Goal: Task Accomplishment & Management: Manage account settings

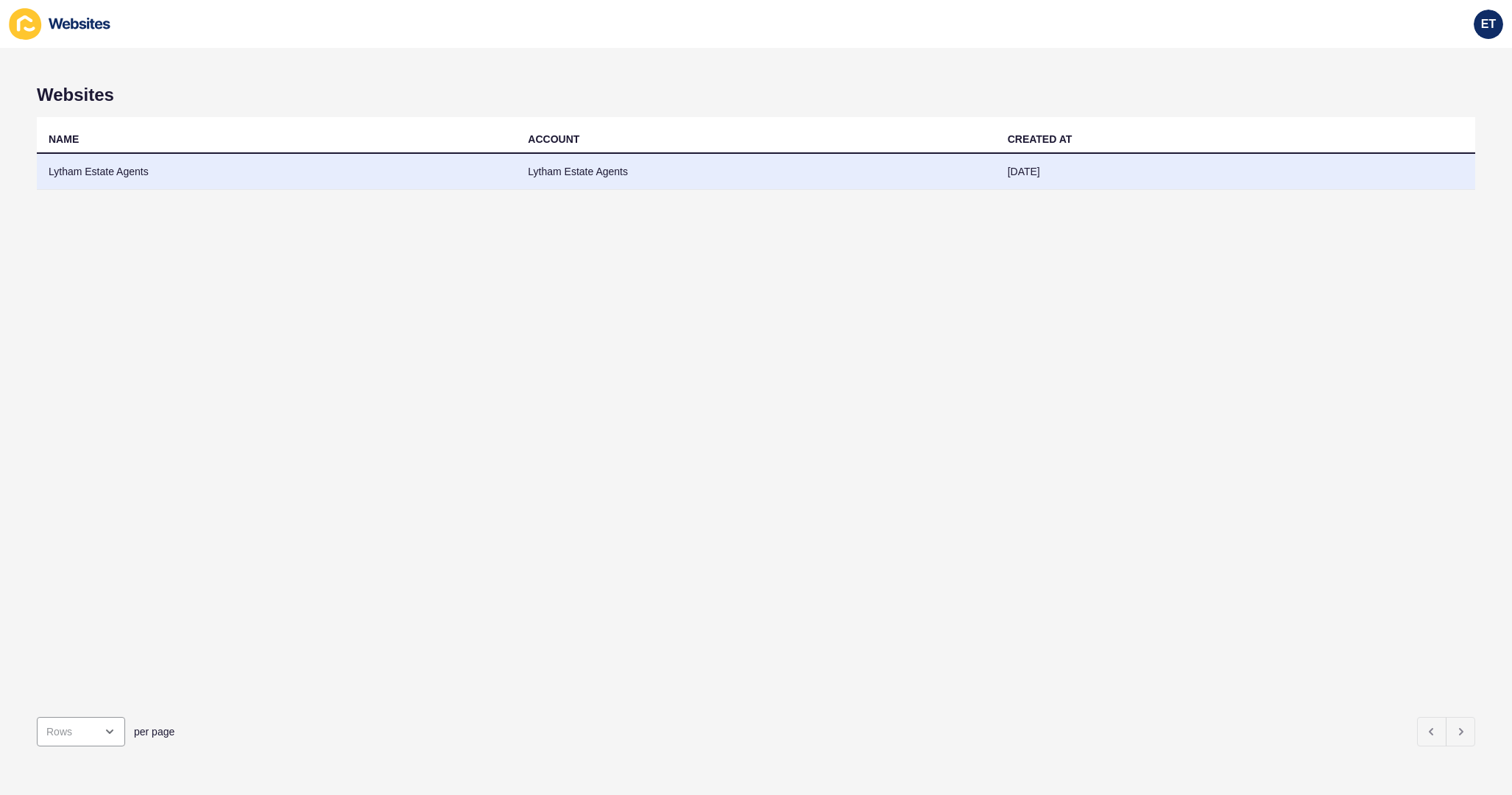
click at [423, 179] on td "Lytham Estate Agents" at bounding box center [276, 171] width 479 height 36
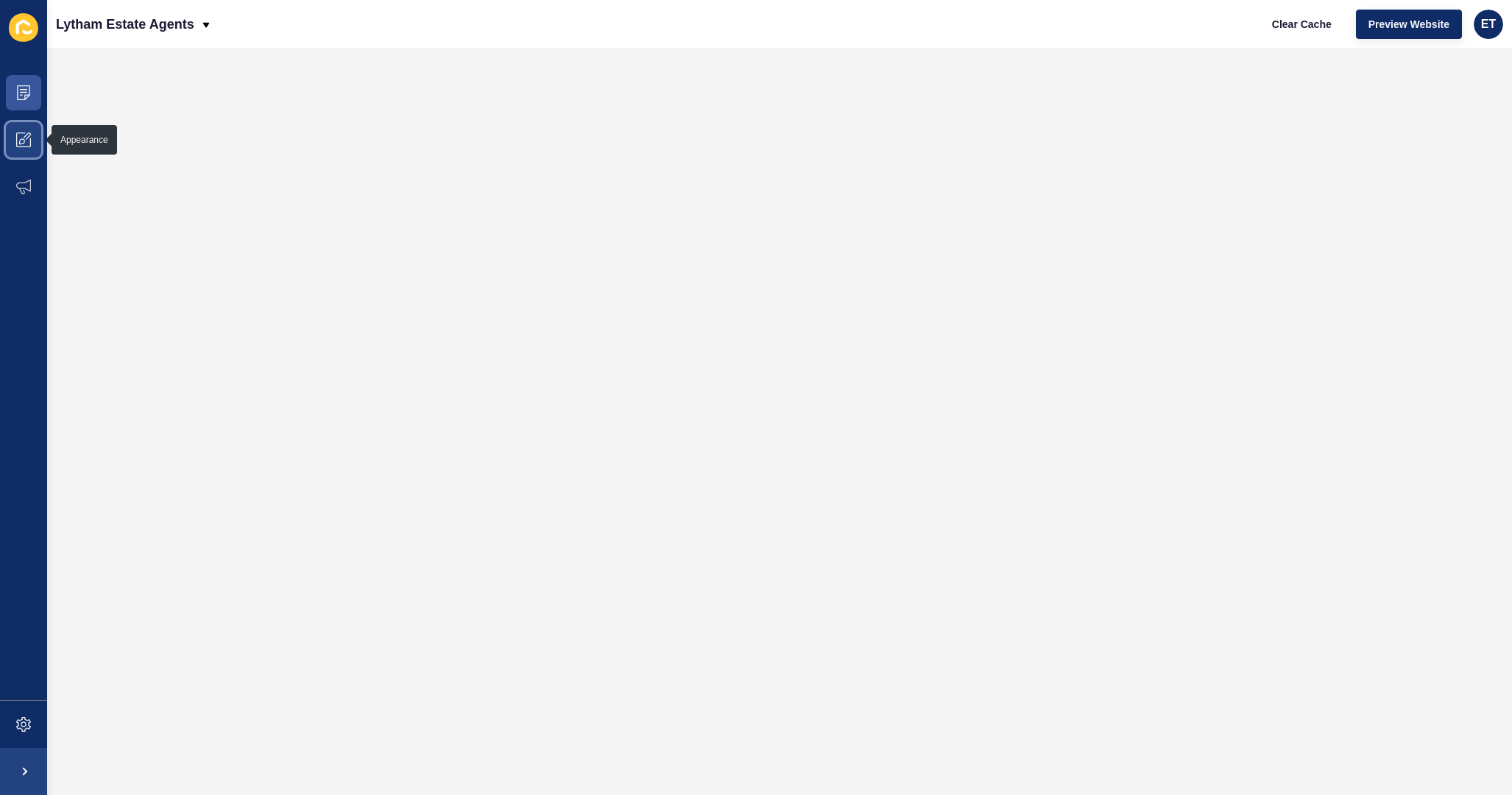
click at [30, 137] on icon at bounding box center [23, 140] width 15 height 15
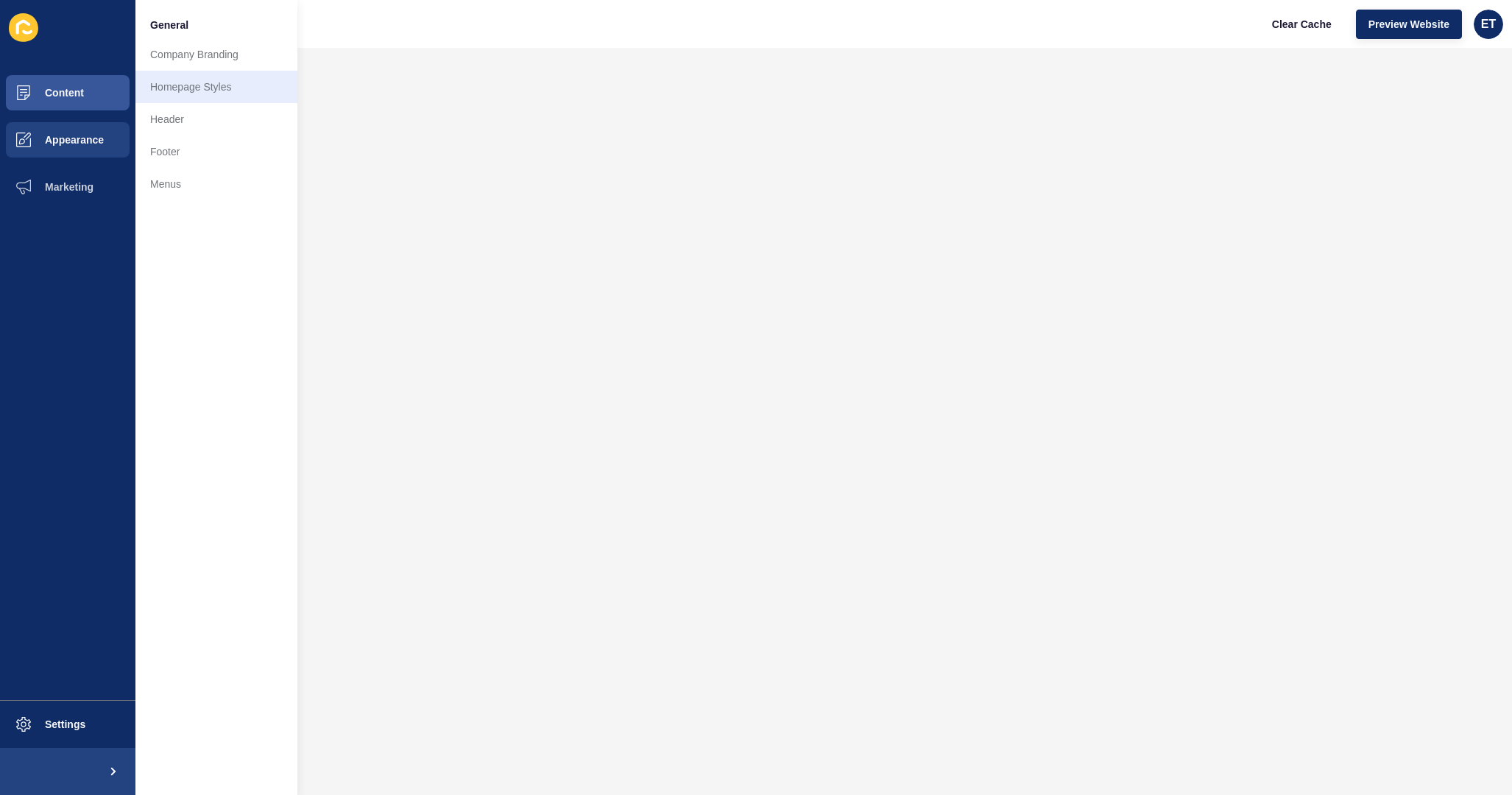
click at [192, 87] on link "Homepage Styles" at bounding box center [216, 87] width 162 height 33
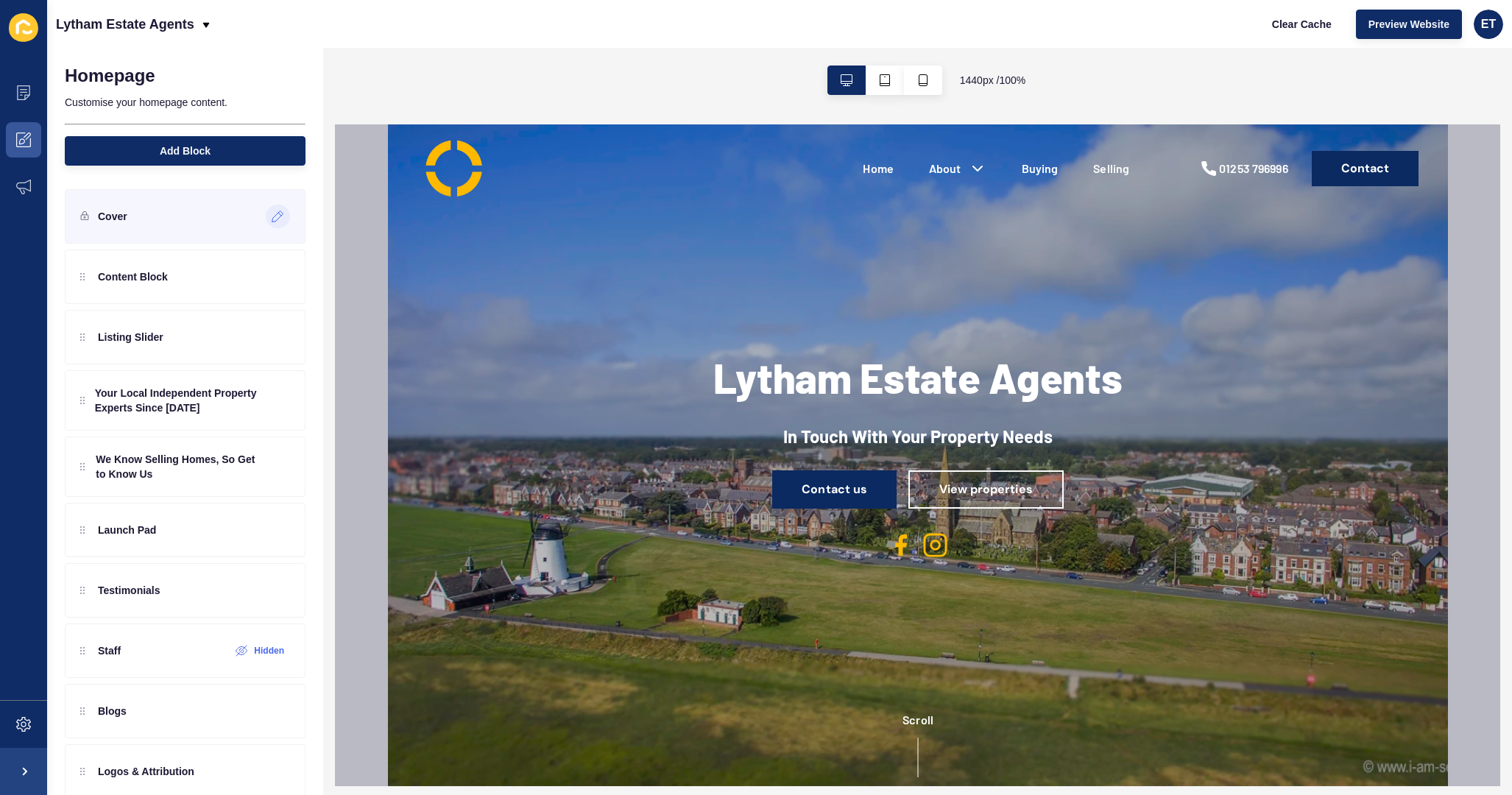
click at [268, 219] on div at bounding box center [278, 216] width 24 height 23
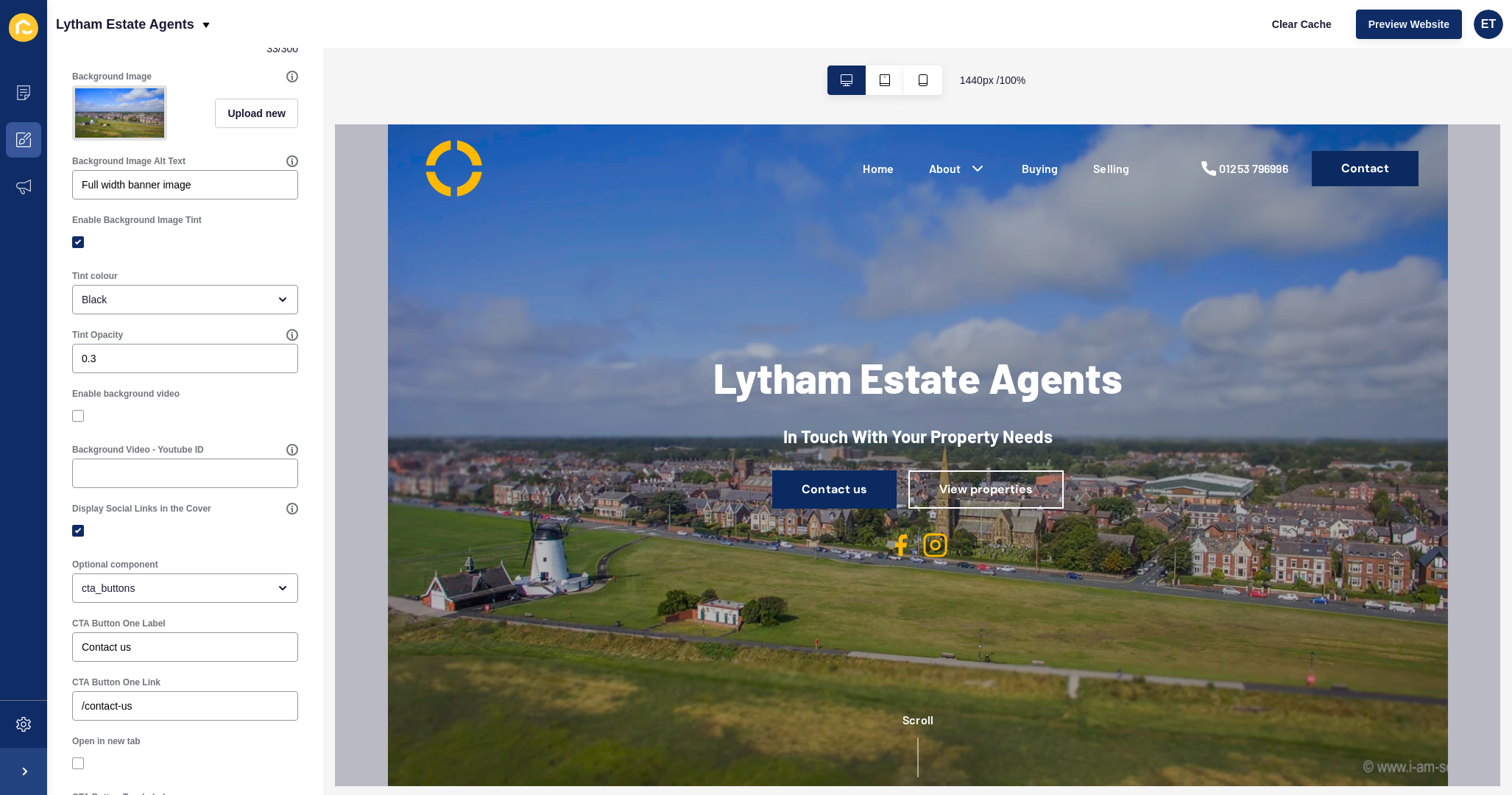
scroll to position [282, 0]
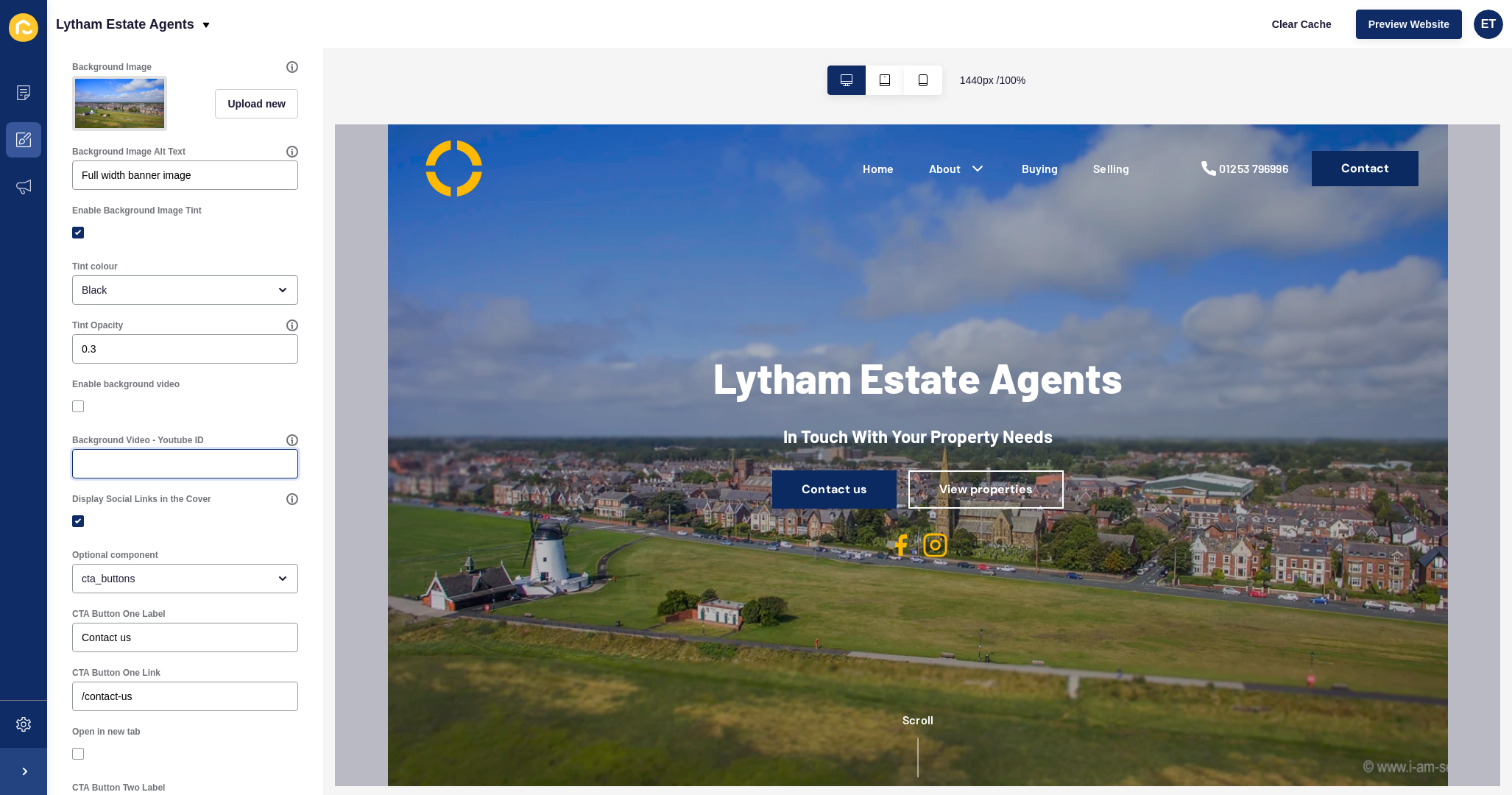
click at [232, 461] on input "Background Video - Youtube ID" at bounding box center [185, 463] width 207 height 15
paste input "[URL][DOMAIN_NAME]"
drag, startPoint x: 206, startPoint y: 468, endPoint x: 53, endPoint y: 463, distance: 153.1
click at [53, 463] on div "Cover < Back Save Enabled Title Lytham Estate Agents Subtitle In Touch With You…" at bounding box center [185, 430] width 276 height 1329
type input "V0dN2FeIyBI"
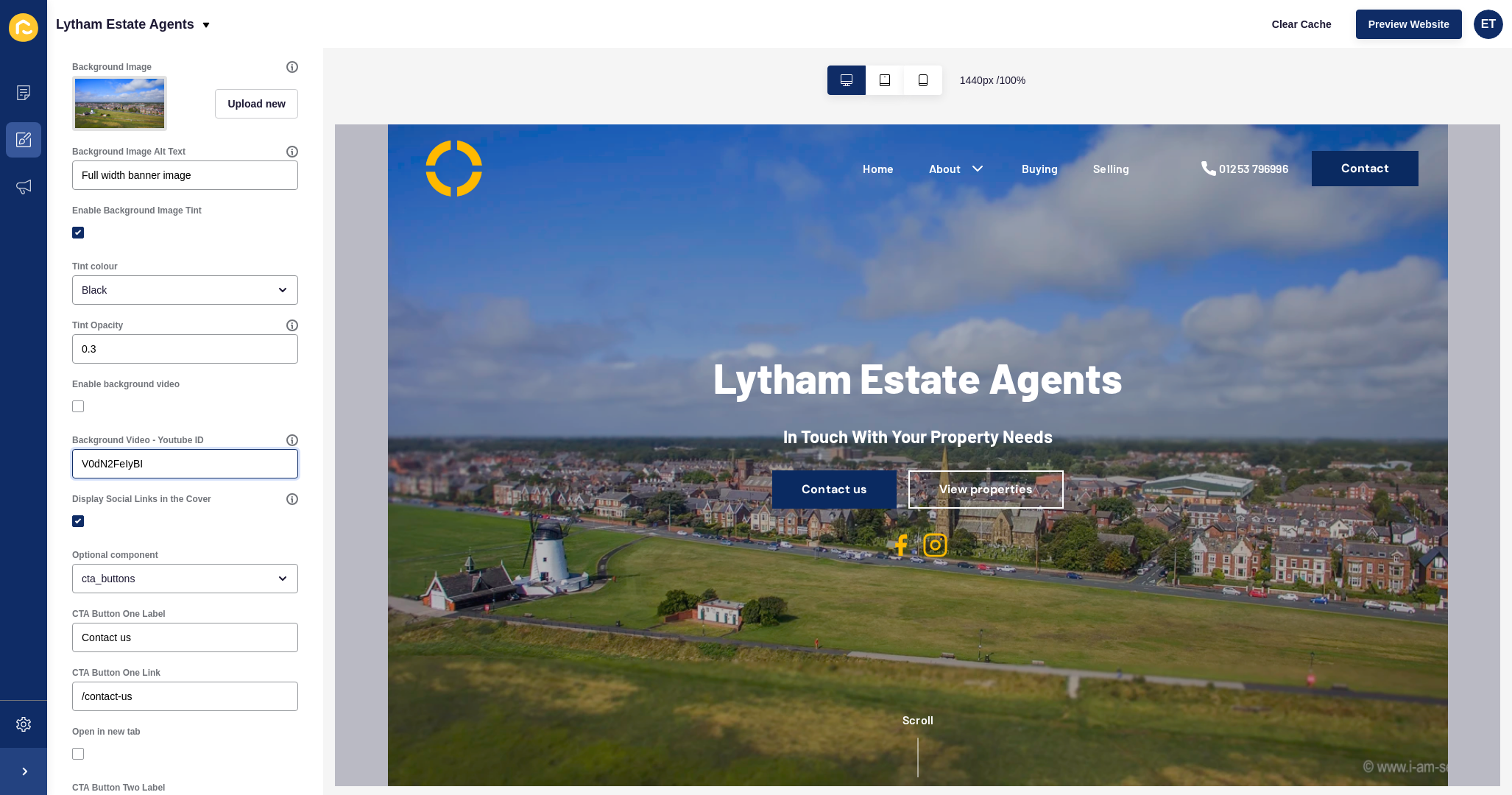
drag, startPoint x: 181, startPoint y: 462, endPoint x: -41, endPoint y: 454, distance: 222.1
click at [0, 454] on html "Content Appearance Marketing Settings Lytham Estate Agents Clear Cache Preview …" at bounding box center [756, 397] width 1512 height 795
click at [182, 389] on div "Enable background video" at bounding box center [185, 384] width 226 height 12
click at [222, 458] on input "Background Video - Youtube ID" at bounding box center [185, 463] width 207 height 15
click at [287, 441] on icon at bounding box center [292, 440] width 10 height 10
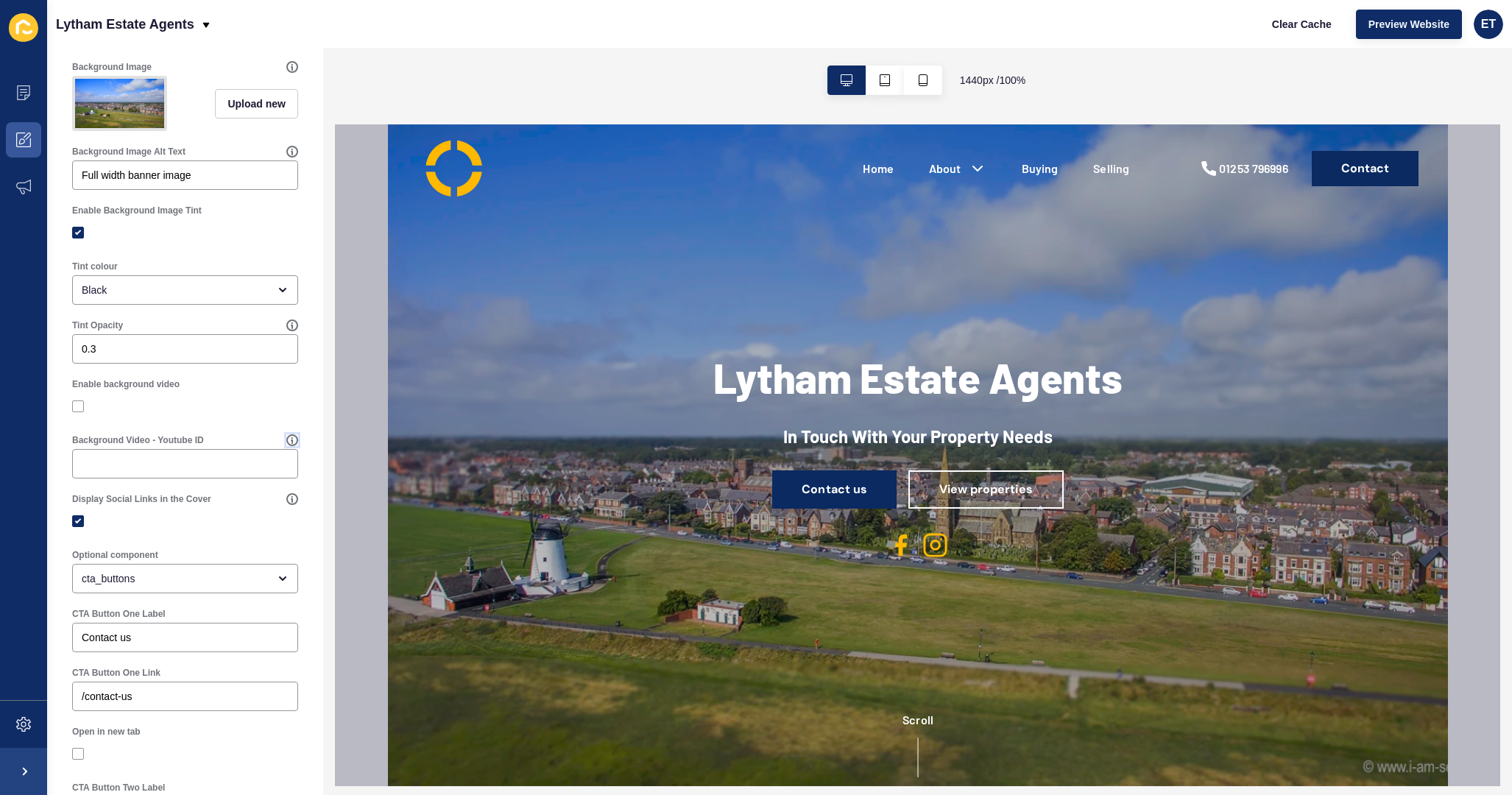
click at [289, 441] on icon at bounding box center [292, 440] width 12 height 12
click at [253, 458] on input "Background Video - Youtube ID" at bounding box center [185, 463] width 207 height 15
paste input "[URL][DOMAIN_NAME]"
drag, startPoint x: 206, startPoint y: 468, endPoint x: 43, endPoint y: 455, distance: 163.5
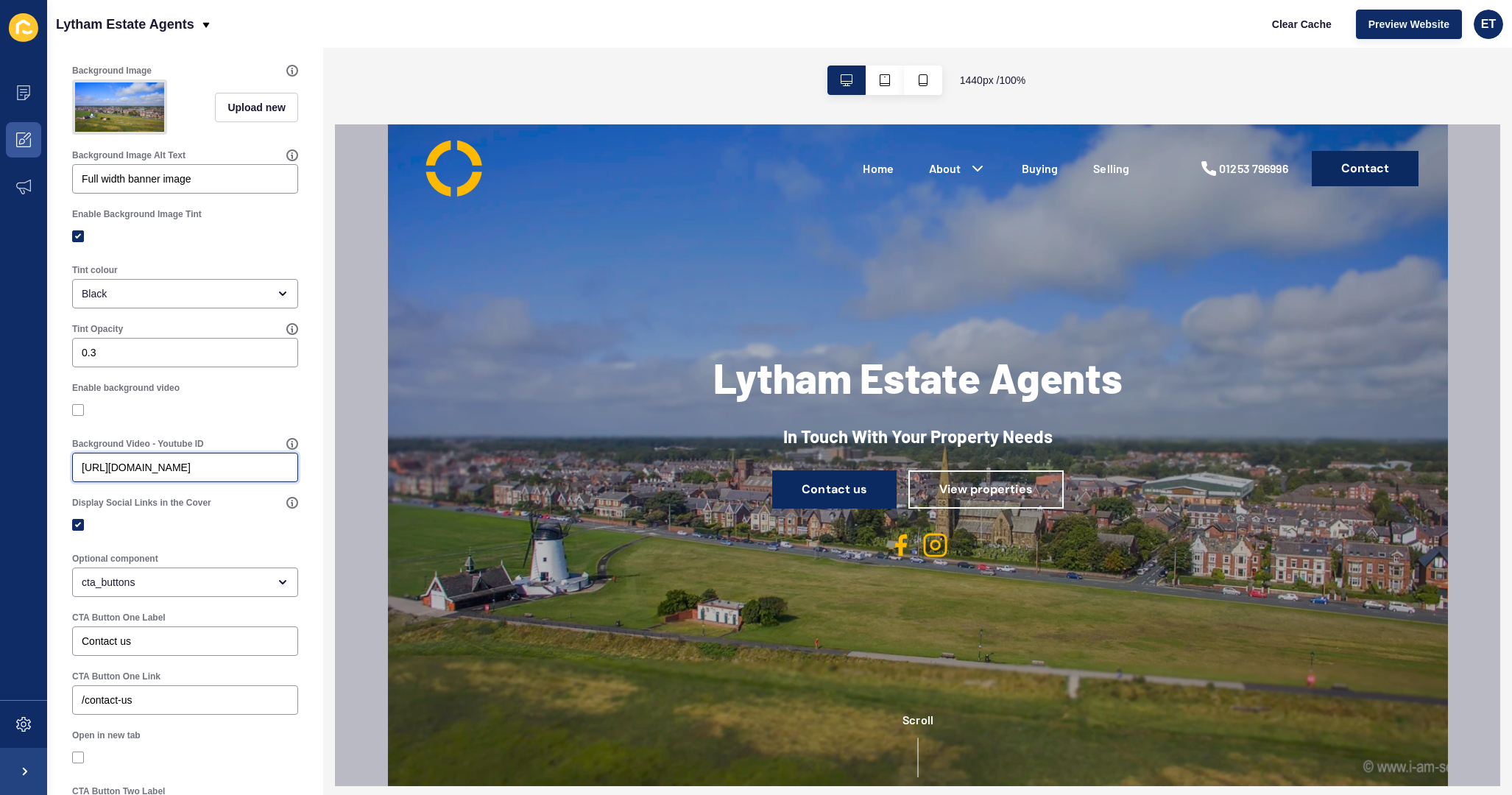
click at [43, 455] on div "Content Appearance Marketing Settings Lytham Estate Agents Clear Cache Preview …" at bounding box center [756, 397] width 1512 height 795
type input "V0dN2FeIyBI"
click at [1378, 29] on span "Preview Website" at bounding box center [1409, 24] width 81 height 15
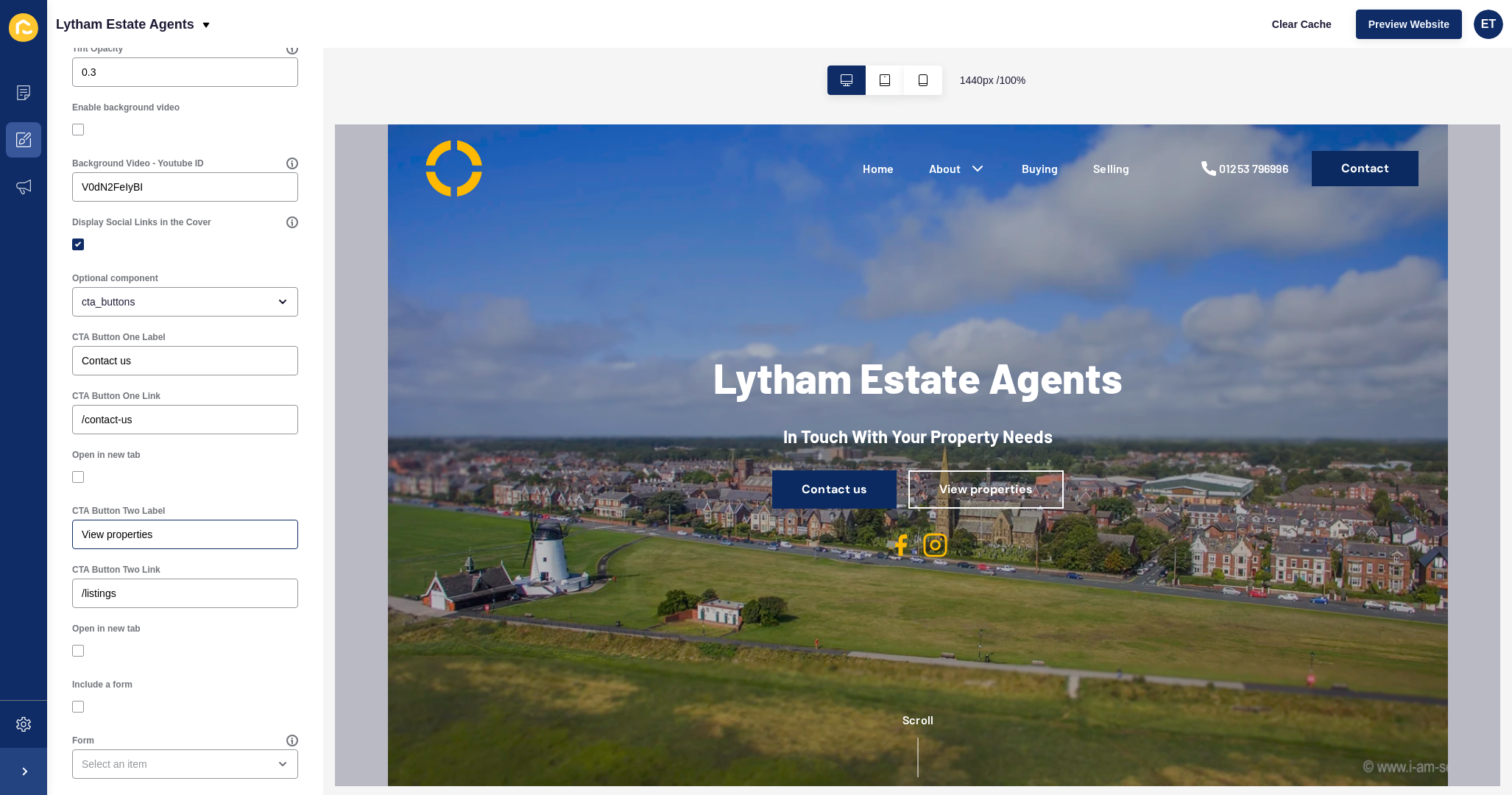
scroll to position [553, 0]
click at [233, 482] on div at bounding box center [185, 482] width 226 height 13
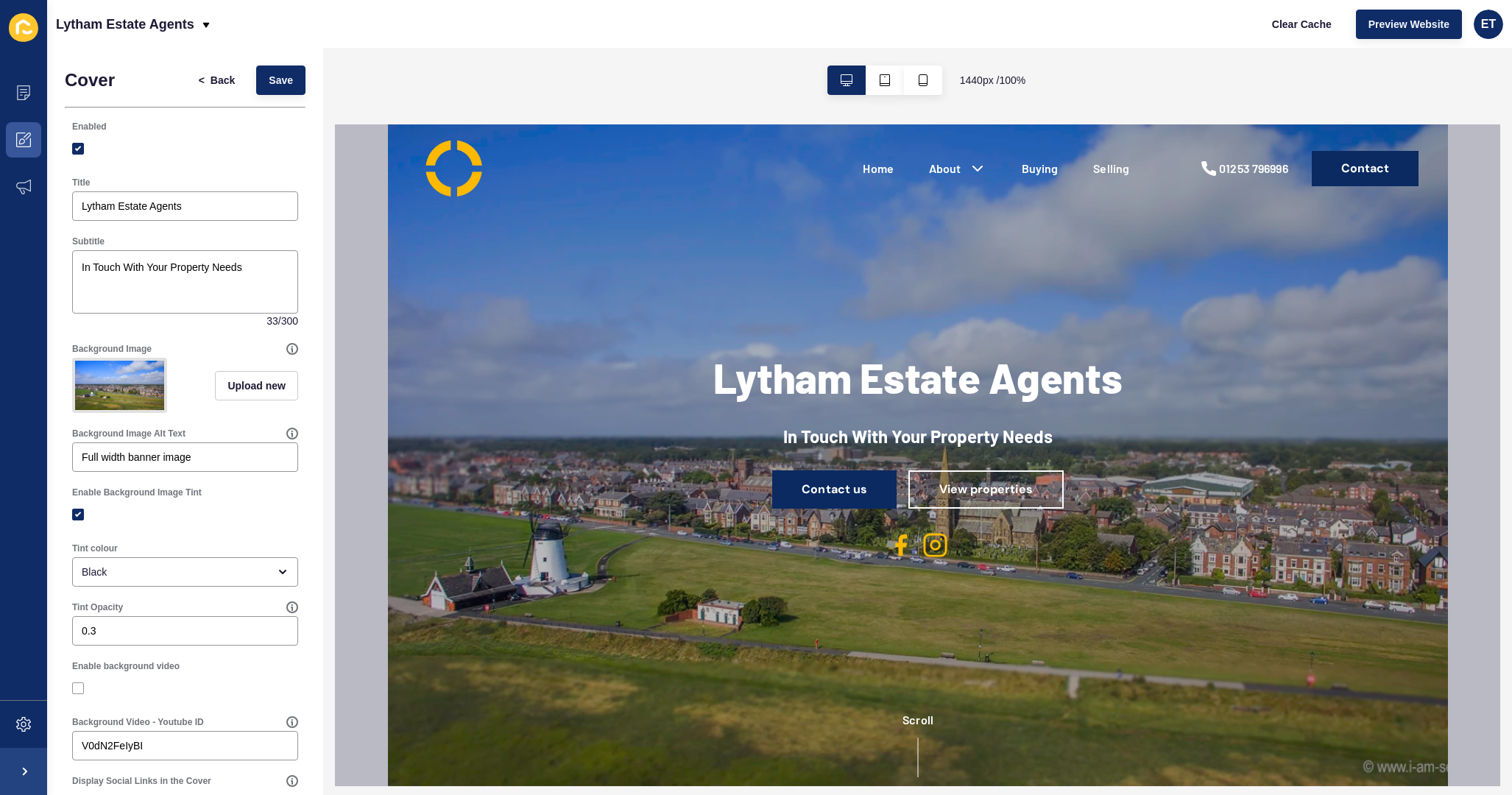
scroll to position [0, 0]
click at [282, 74] on span "Save" at bounding box center [280, 80] width 24 height 15
click at [1393, 25] on span "Preview Website" at bounding box center [1409, 24] width 81 height 15
click at [283, 92] on button "Save" at bounding box center [281, 80] width 50 height 29
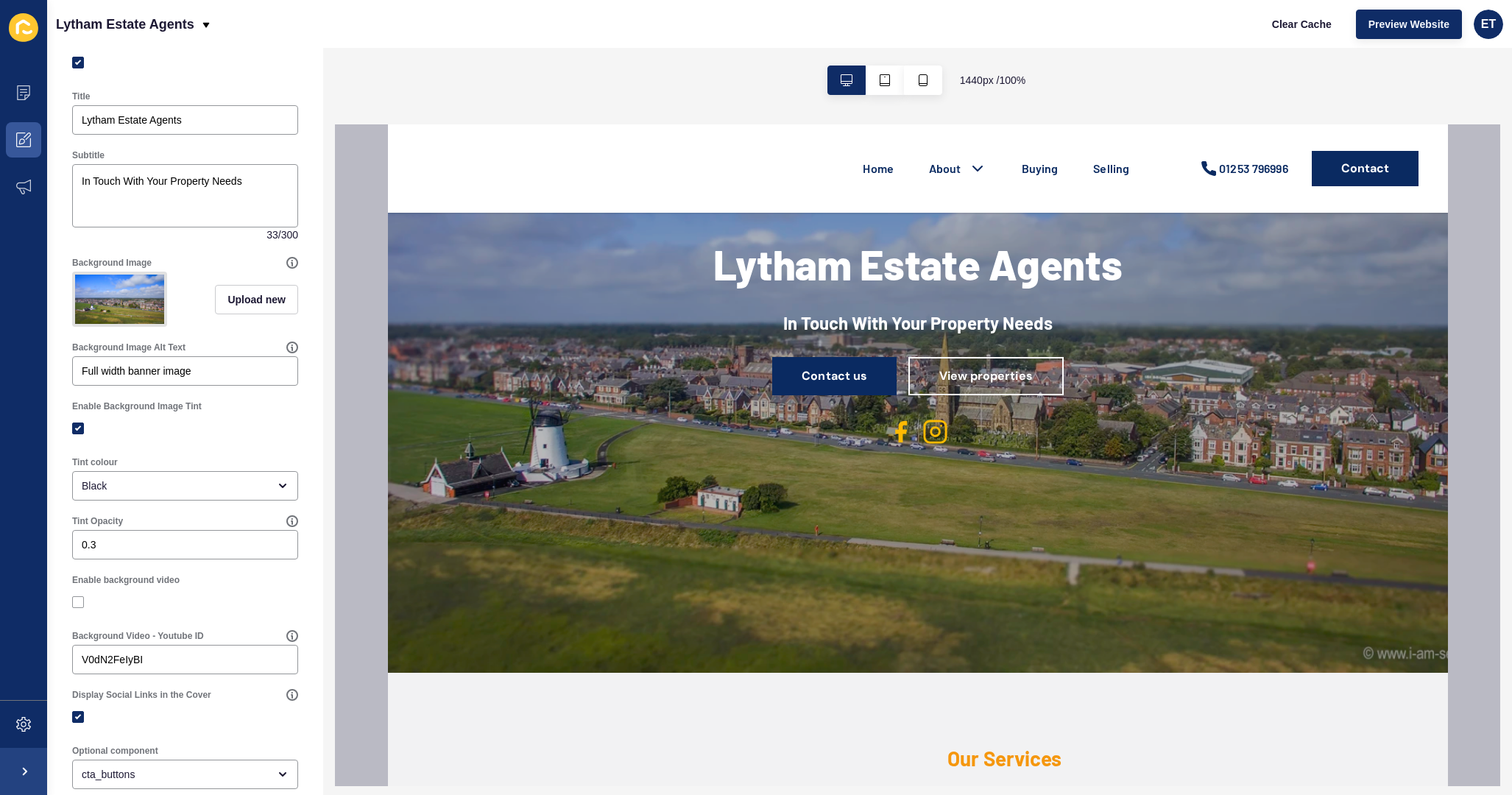
scroll to position [116, 0]
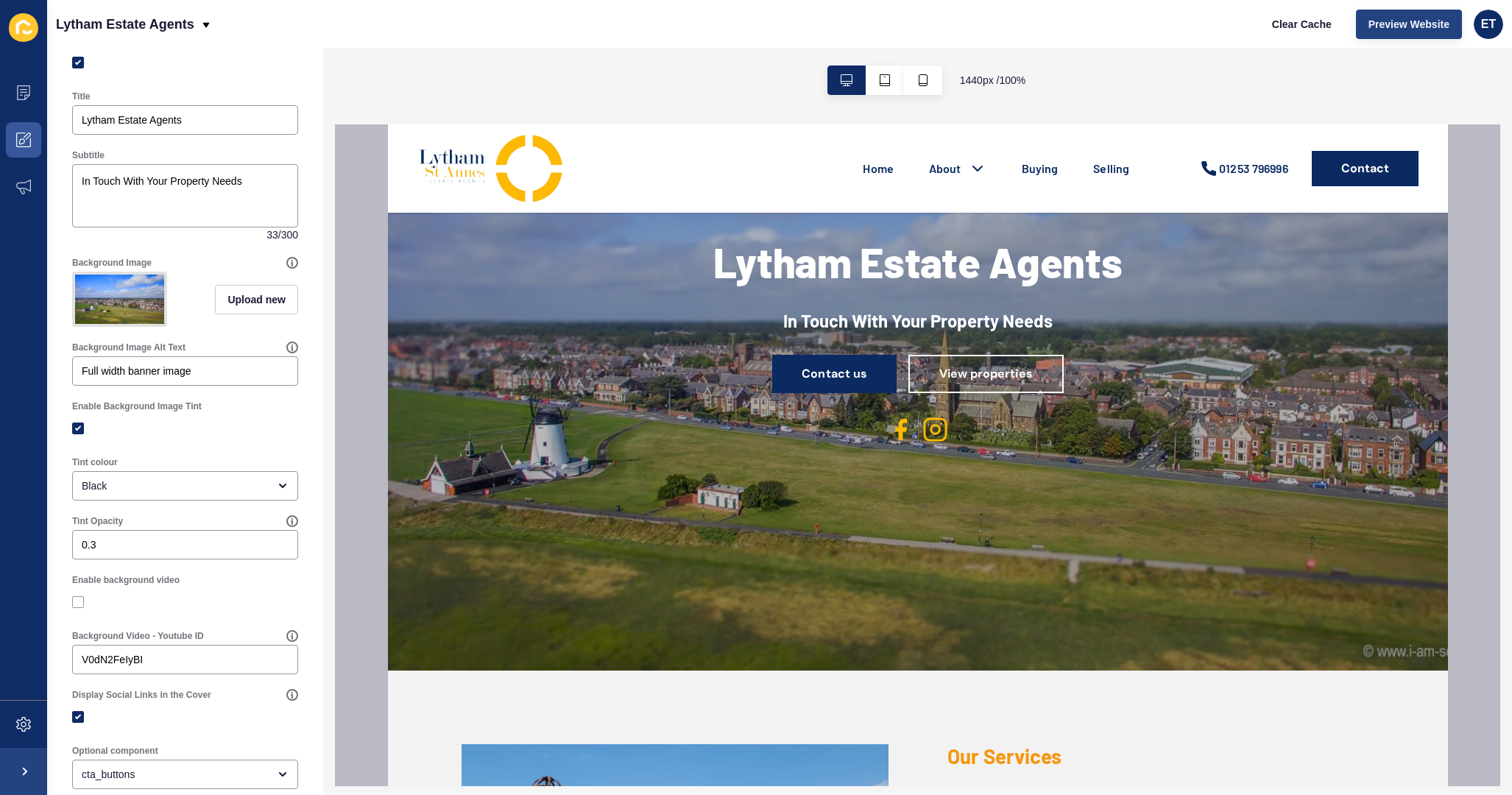
click at [1403, 19] on span "Preview Website" at bounding box center [1409, 24] width 81 height 15
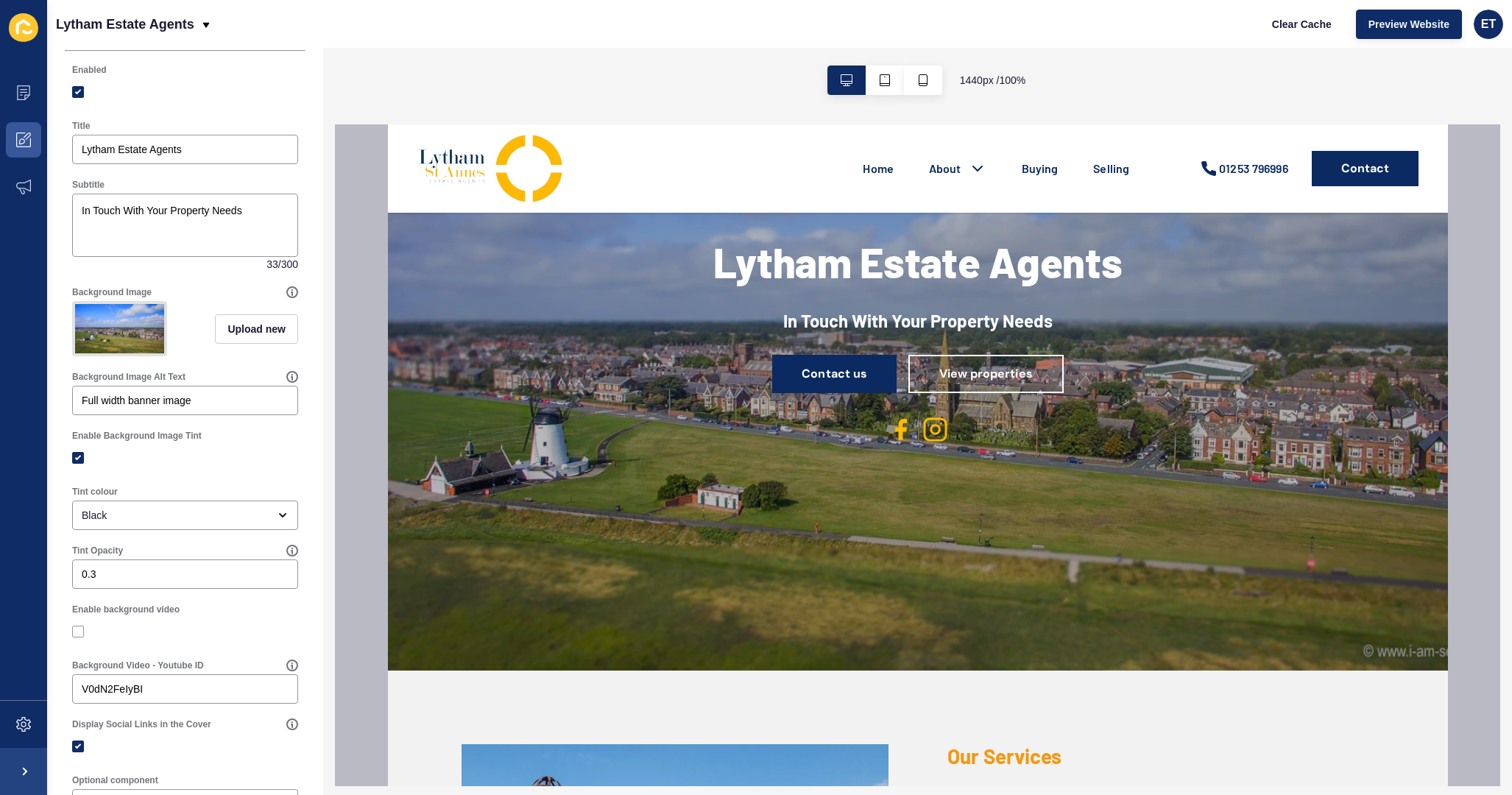
scroll to position [77, 0]
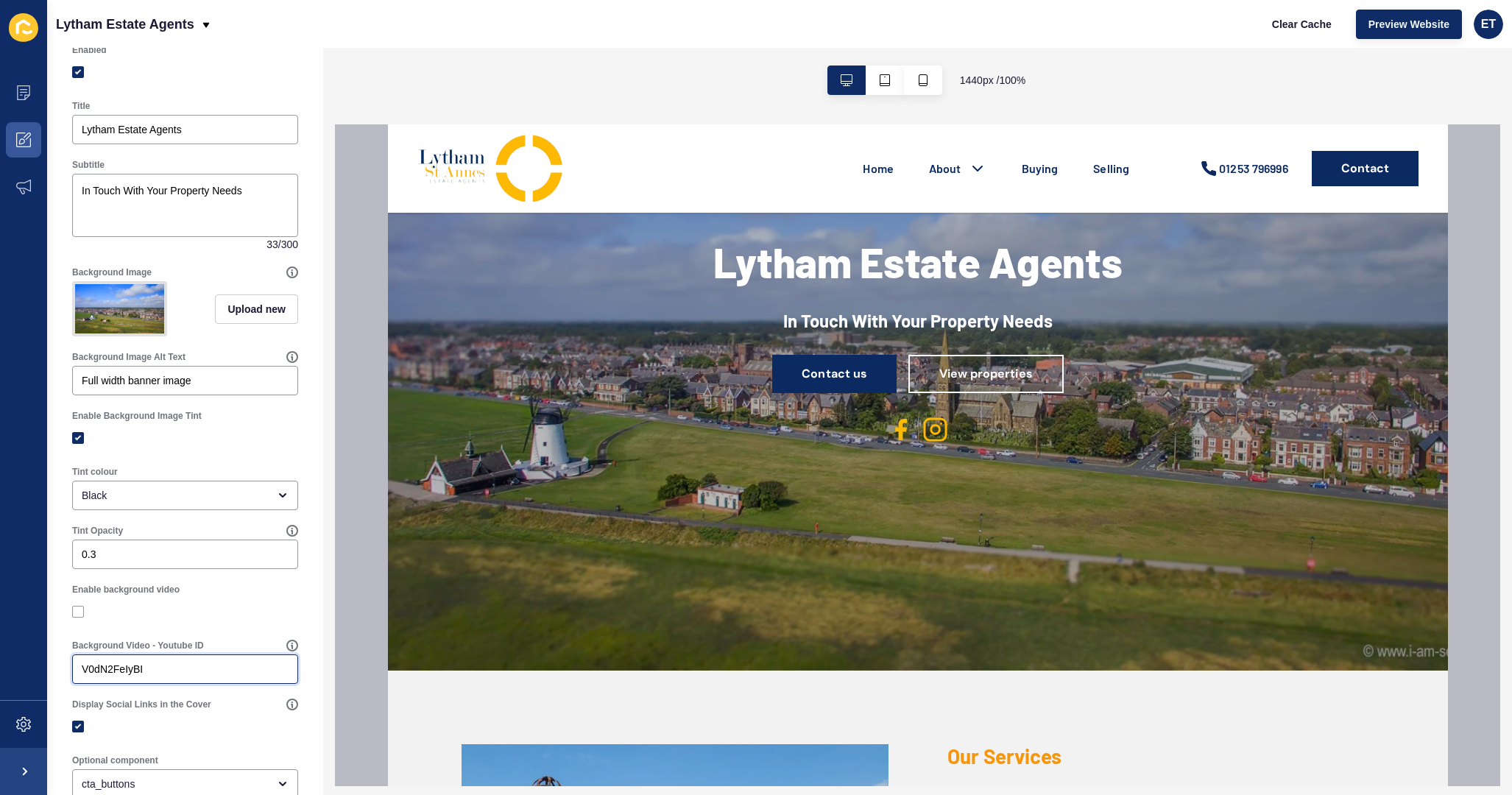
click at [185, 665] on input "V0dN2FeIyBI" at bounding box center [185, 669] width 207 height 15
click at [296, 644] on icon at bounding box center [292, 645] width 12 height 12
click at [226, 654] on div "Background Video - Youtube ID V0dN2FeIyBI" at bounding box center [185, 662] width 229 height 47
drag, startPoint x: 216, startPoint y: 662, endPoint x: -26, endPoint y: 656, distance: 242.1
click at [0, 656] on html "Content Appearance Marketing Settings Lytham Estate Agents Clear Cache Preview …" at bounding box center [756, 397] width 1512 height 795
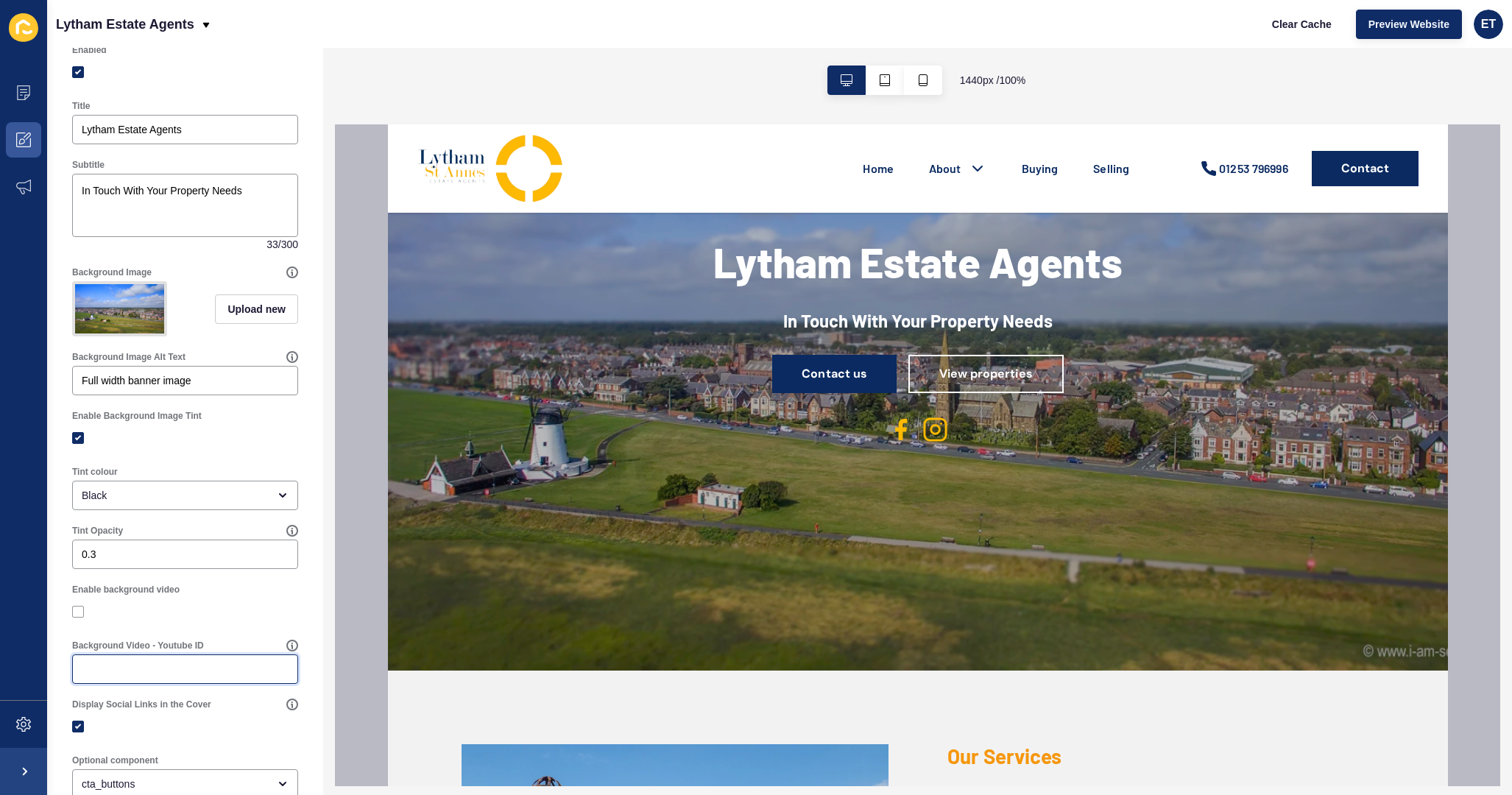
paste input "[URL][DOMAIN_NAME]"
type input "[URL][DOMAIN_NAME]"
drag, startPoint x: 282, startPoint y: 670, endPoint x: 47, endPoint y: 645, distance: 236.3
click at [47, 645] on div "Content Appearance Marketing Settings Lytham Estate Agents Clear Cache Preview …" at bounding box center [756, 397] width 1512 height 795
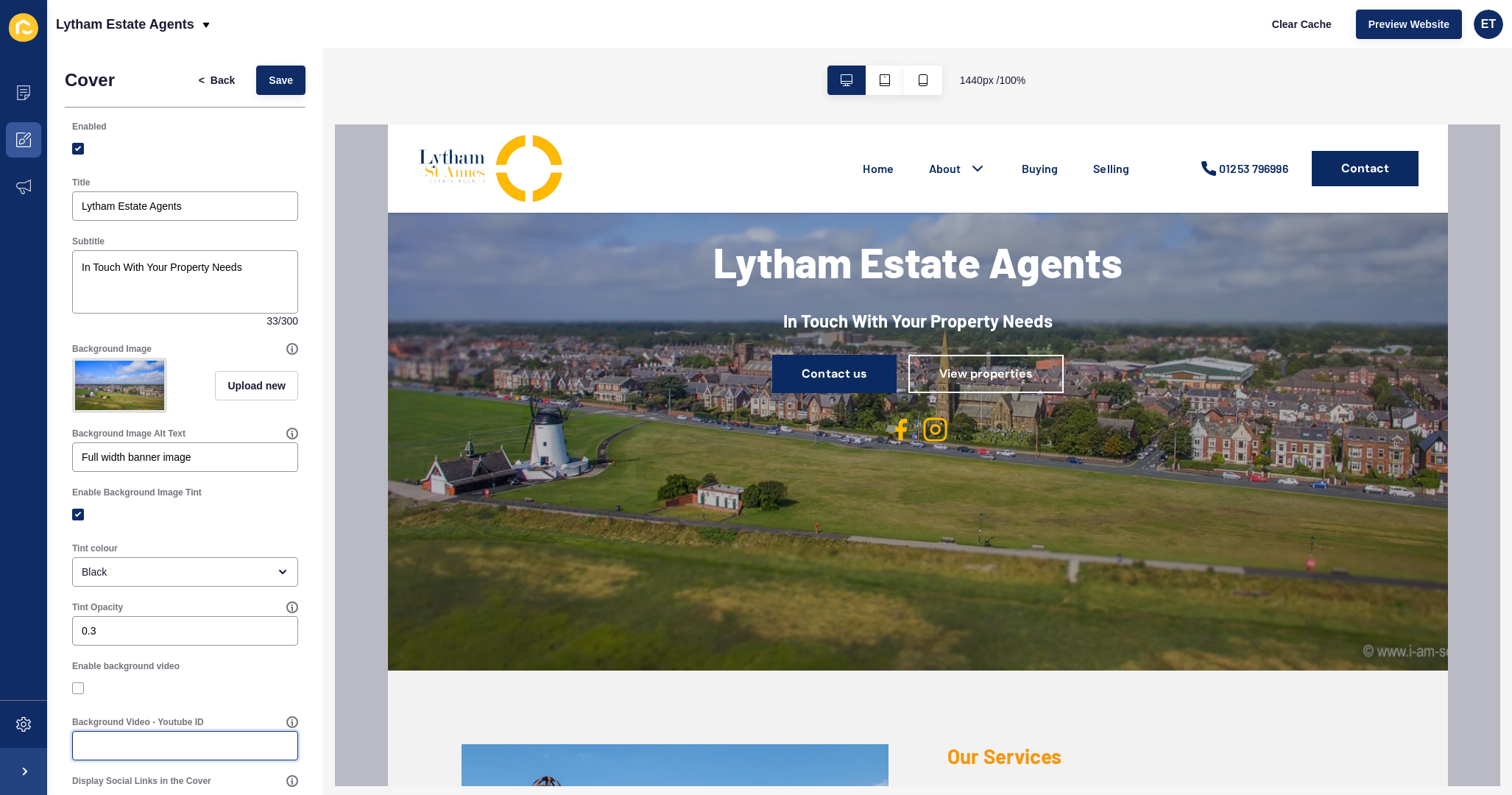
scroll to position [0, 0]
click at [287, 73] on span "Save" at bounding box center [280, 80] width 24 height 15
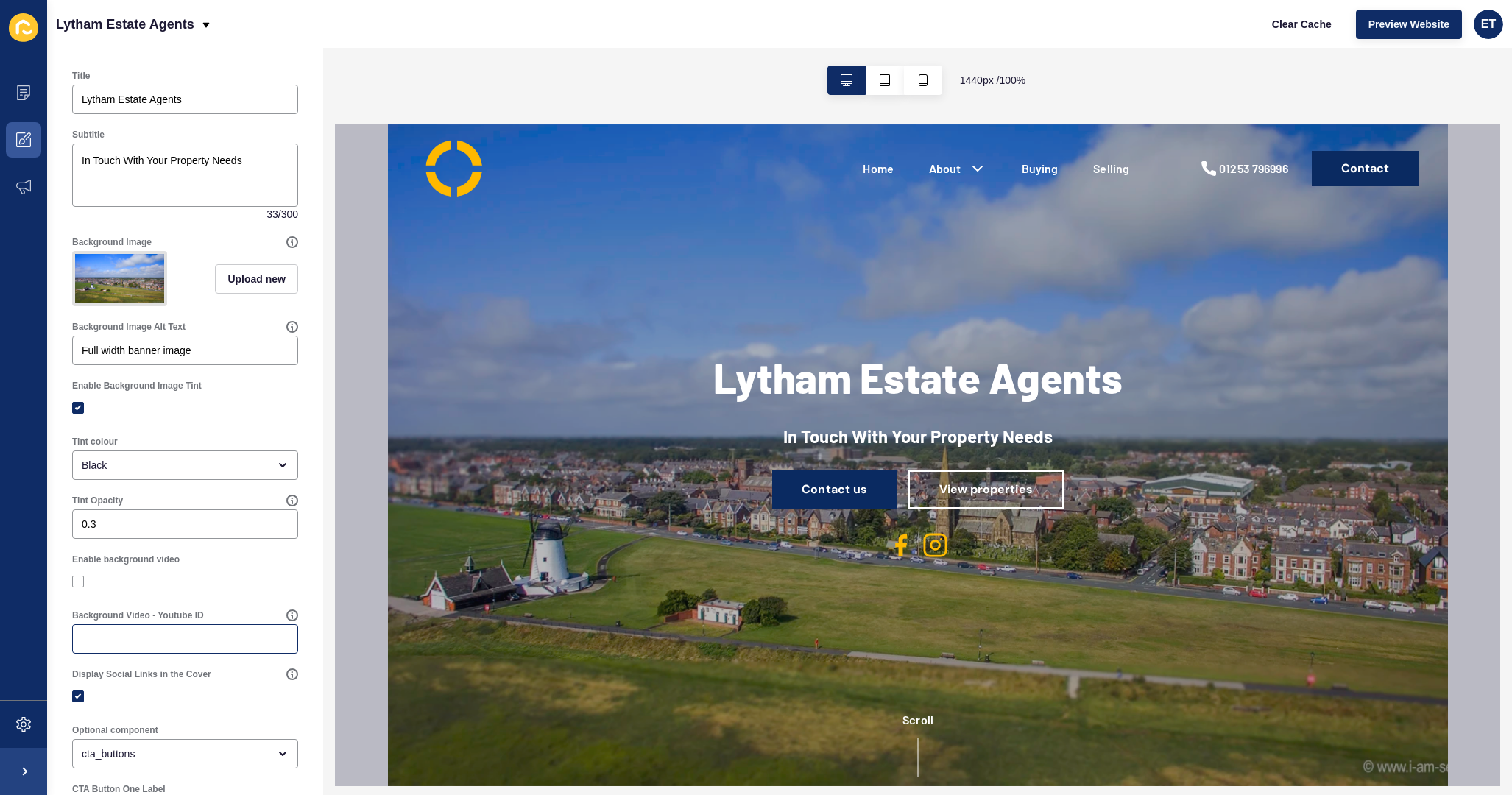
scroll to position [116, 0]
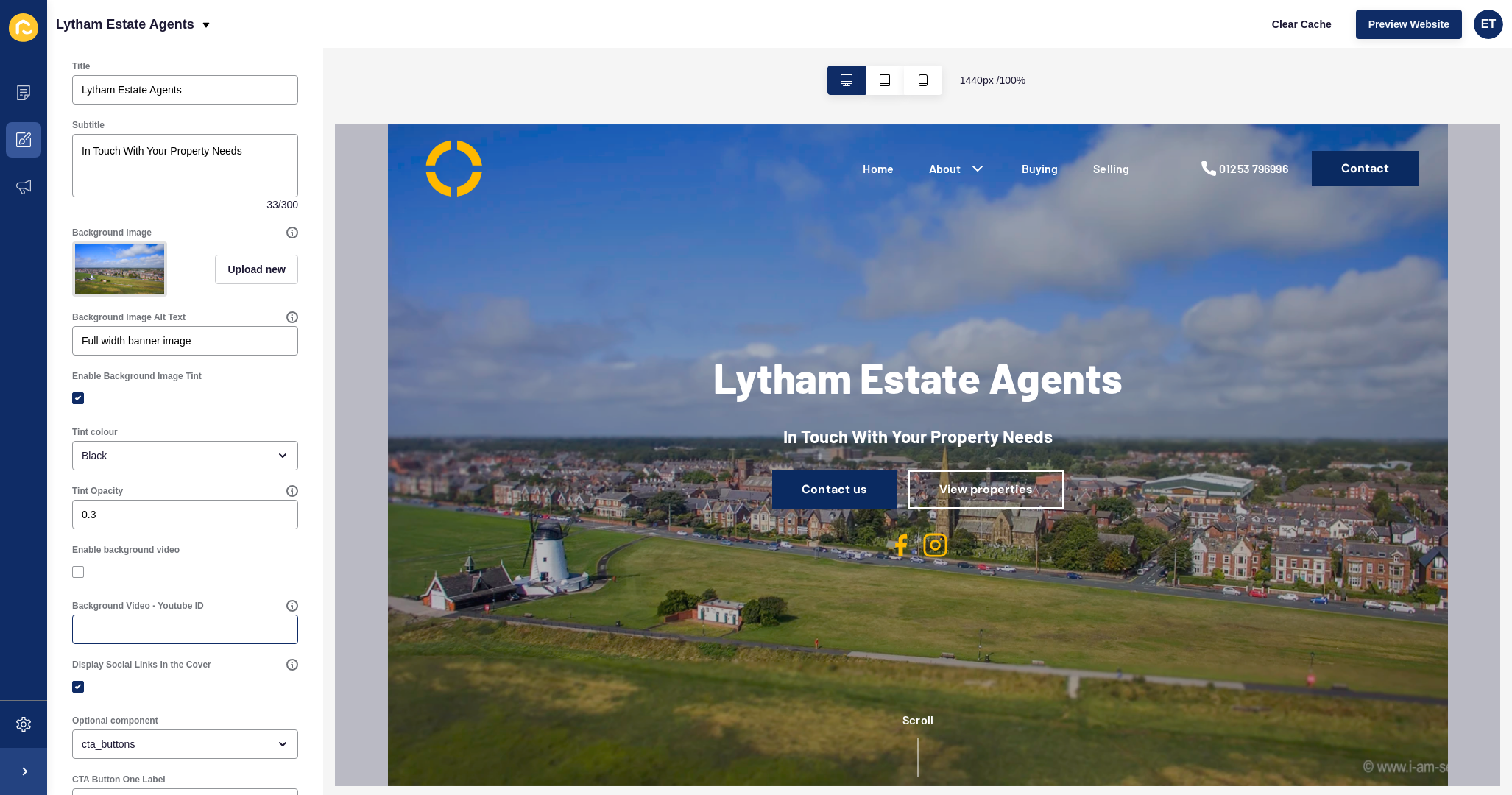
click at [185, 638] on div at bounding box center [185, 629] width 226 height 29
paste input "[URL][DOMAIN_NAME]"
drag, startPoint x: 205, startPoint y: 627, endPoint x: 71, endPoint y: 627, distance: 134.0
click at [71, 627] on div "Background Video - Youtube ID [URL][DOMAIN_NAME]" at bounding box center [185, 622] width 229 height 47
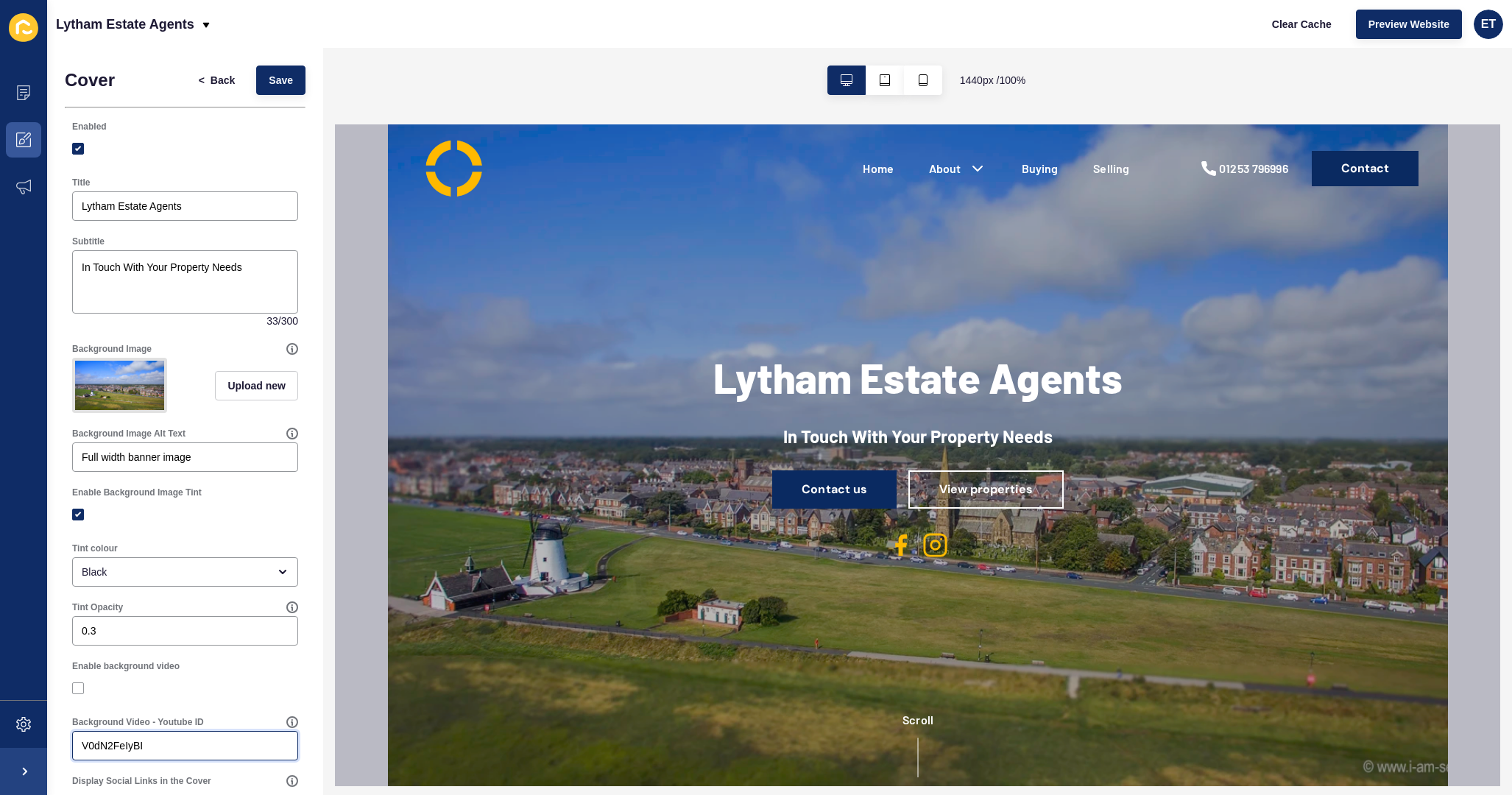
scroll to position [-1, 0]
type input "V0dN2FeIyBI"
click at [284, 85] on span "Save" at bounding box center [280, 80] width 24 height 15
click at [1401, 25] on span "Preview Website" at bounding box center [1409, 24] width 81 height 15
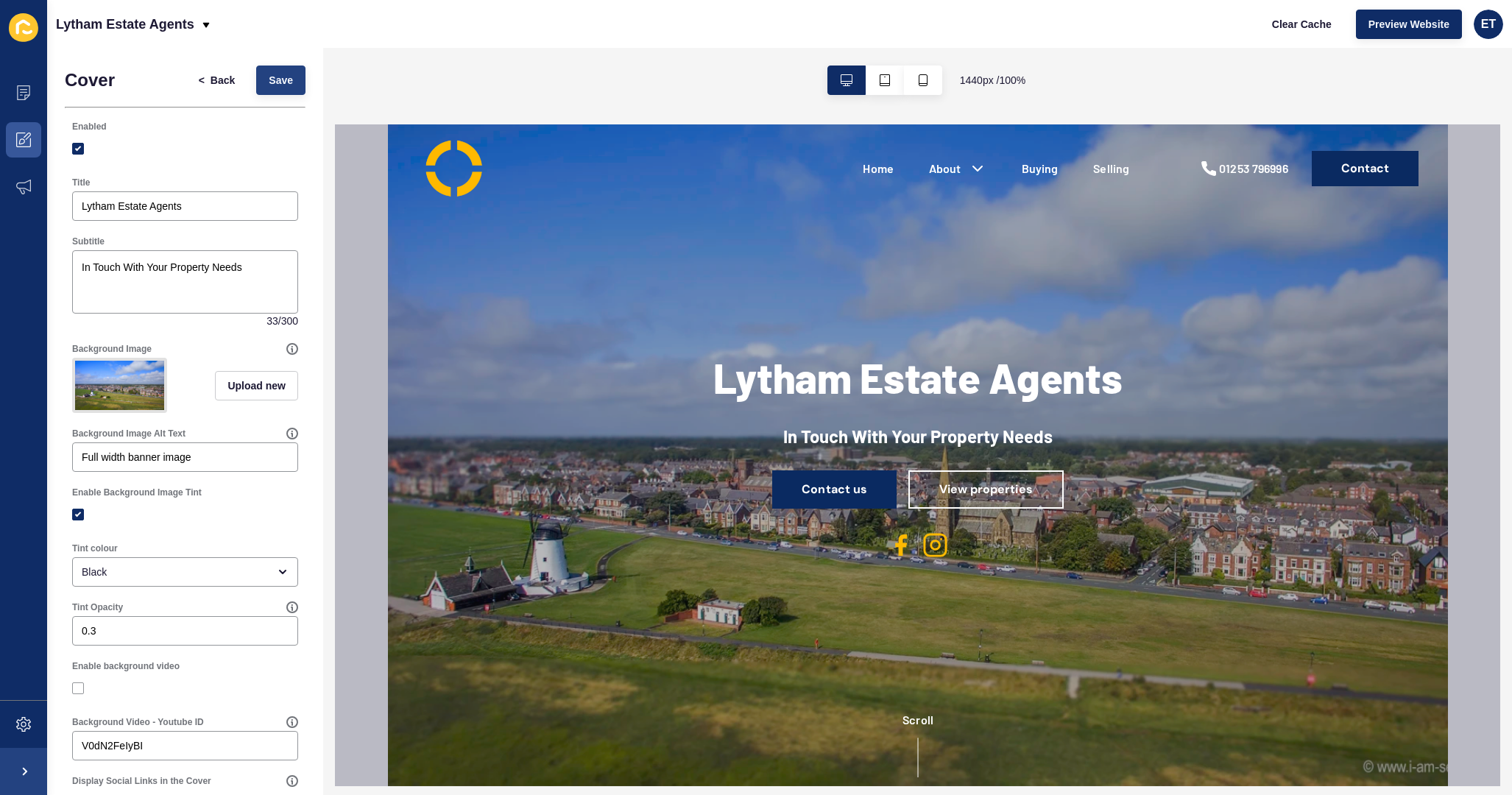
click at [285, 84] on span "Save" at bounding box center [280, 80] width 24 height 15
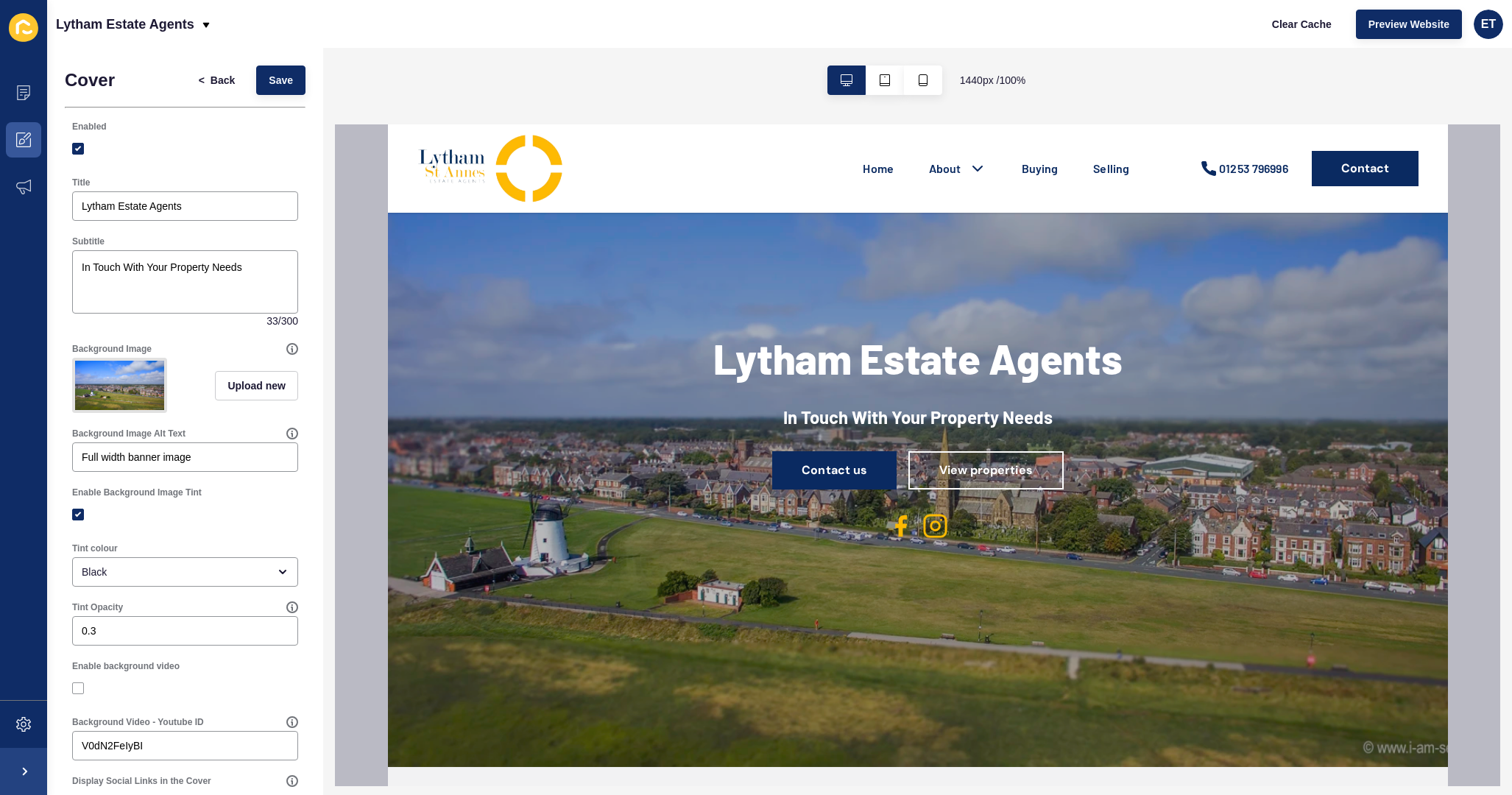
scroll to position [22, 0]
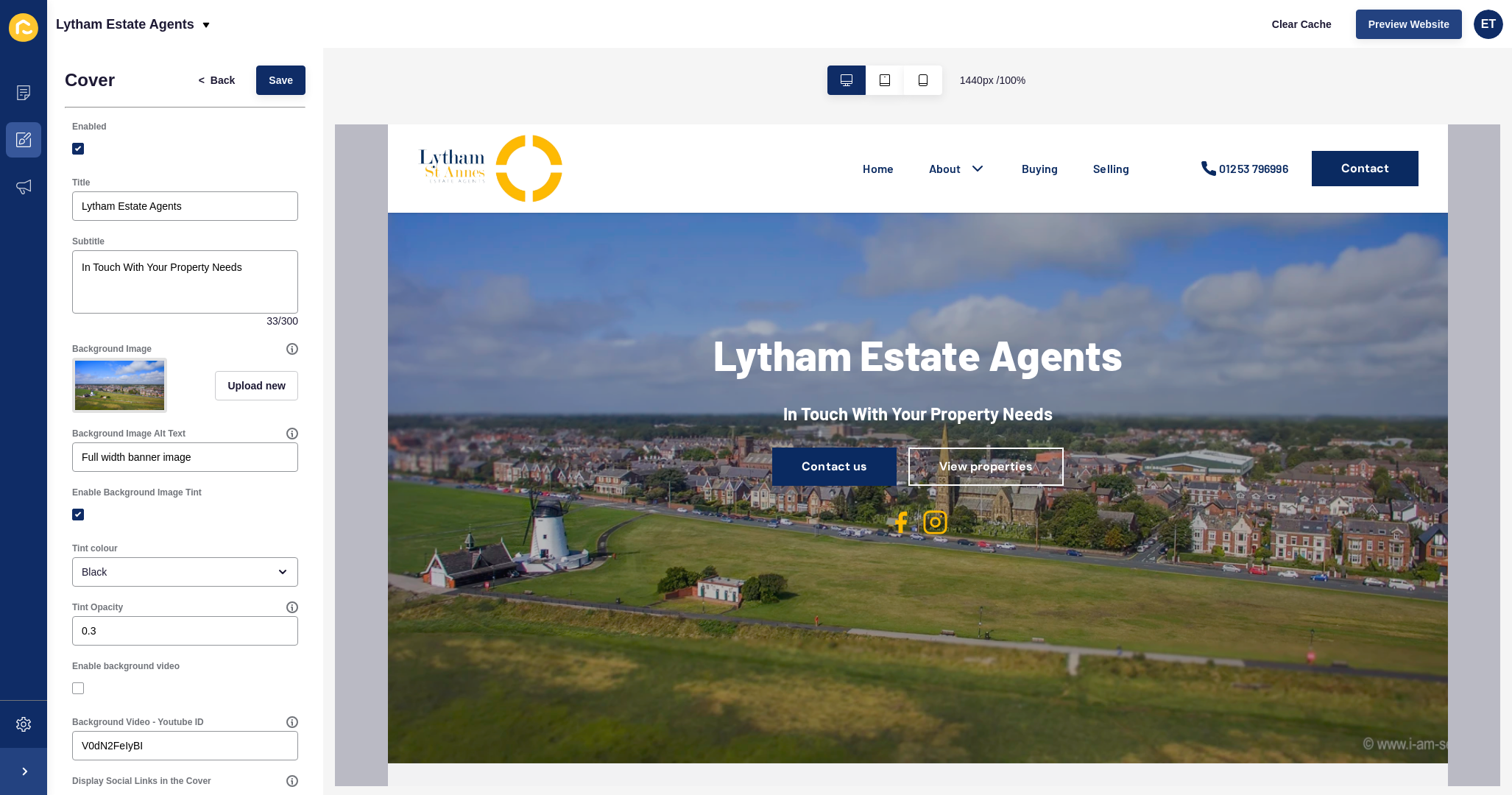
click at [1428, 18] on span "Preview Website" at bounding box center [1409, 24] width 81 height 15
drag, startPoint x: 172, startPoint y: 731, endPoint x: 88, endPoint y: 726, distance: 84.1
click at [88, 727] on div "Background Video - Youtube ID V0dN2FeIyBI" at bounding box center [185, 738] width 229 height 47
click at [180, 744] on input "V0dN2FeIyBI" at bounding box center [185, 745] width 207 height 15
drag, startPoint x: 191, startPoint y: 748, endPoint x: 12, endPoint y: 744, distance: 179.0
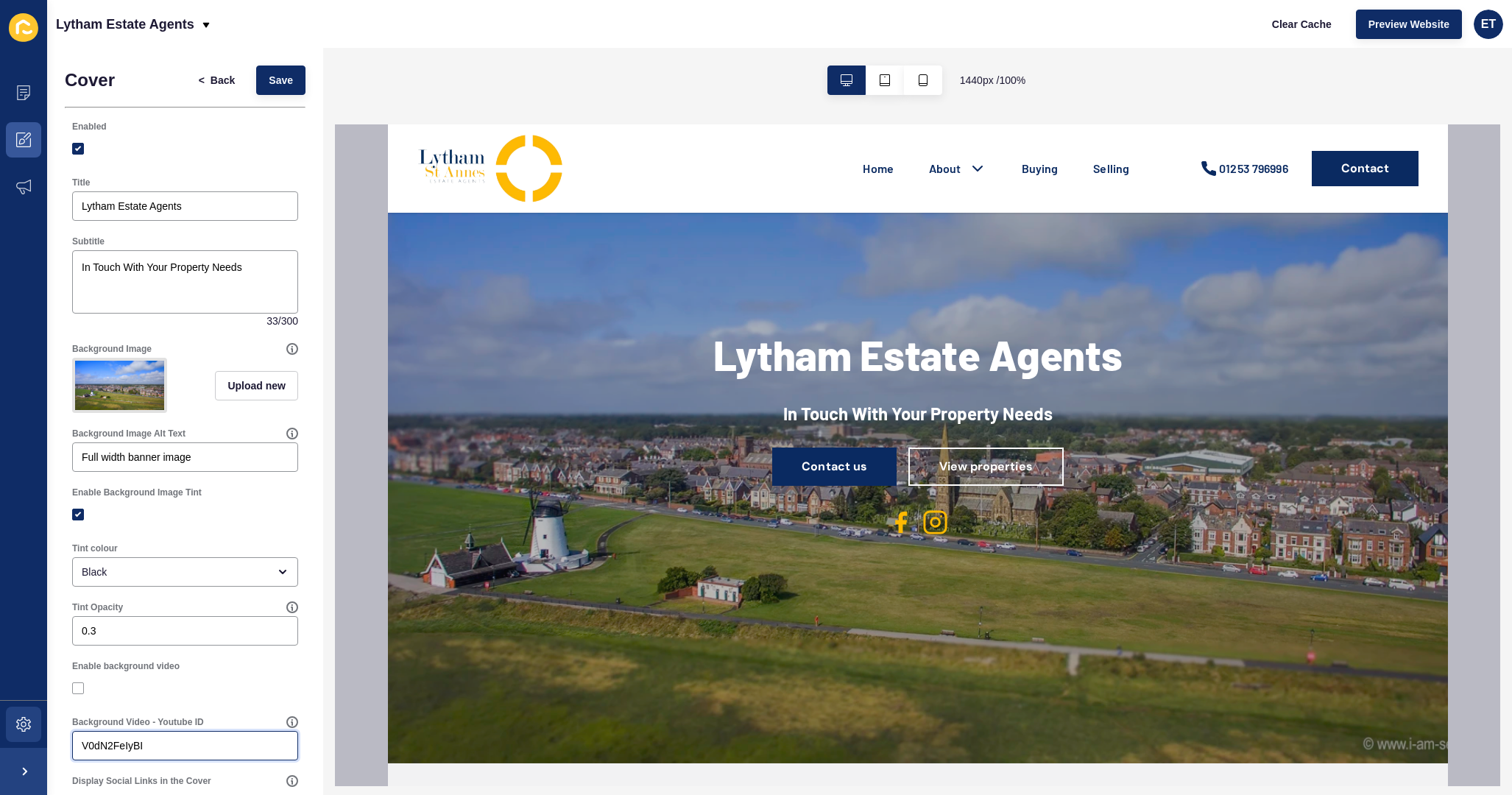
click at [11, 745] on div "Content Appearance Marketing Settings Lytham Estate Agents Clear Cache Preview …" at bounding box center [756, 397] width 1512 height 795
click at [279, 77] on span "Save" at bounding box center [280, 80] width 24 height 15
